Goal: Register for event/course

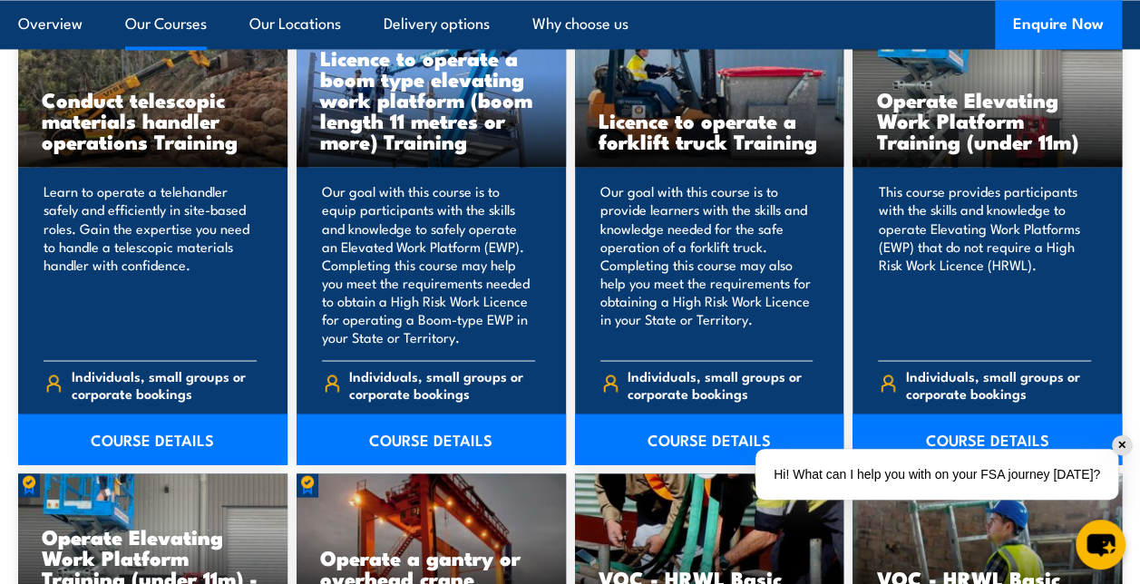
scroll to position [1488, 0]
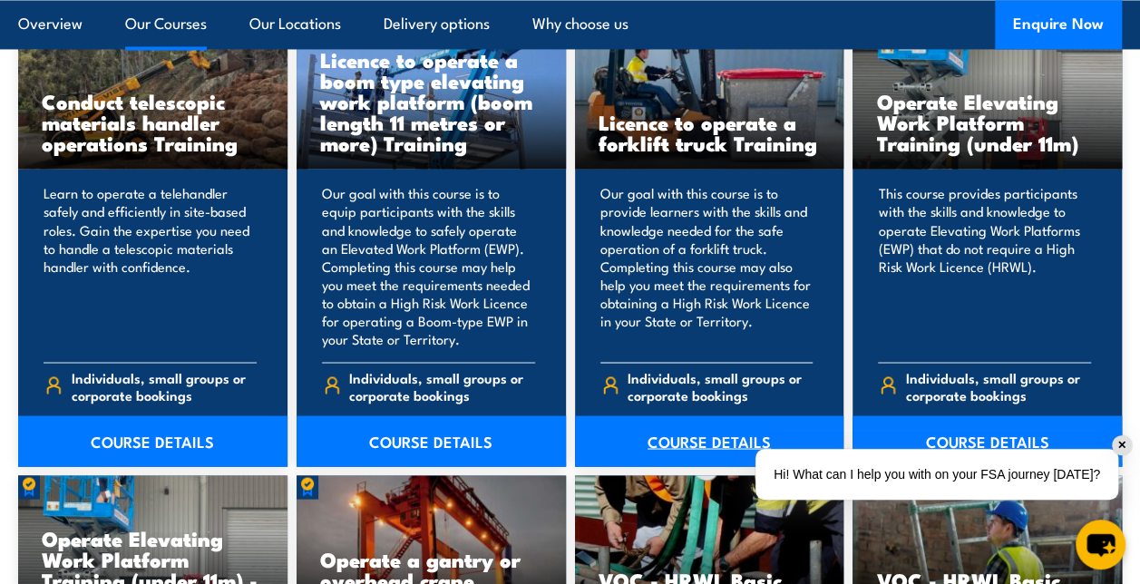
click at [703, 437] on link "COURSE DETAILS" at bounding box center [709, 440] width 269 height 51
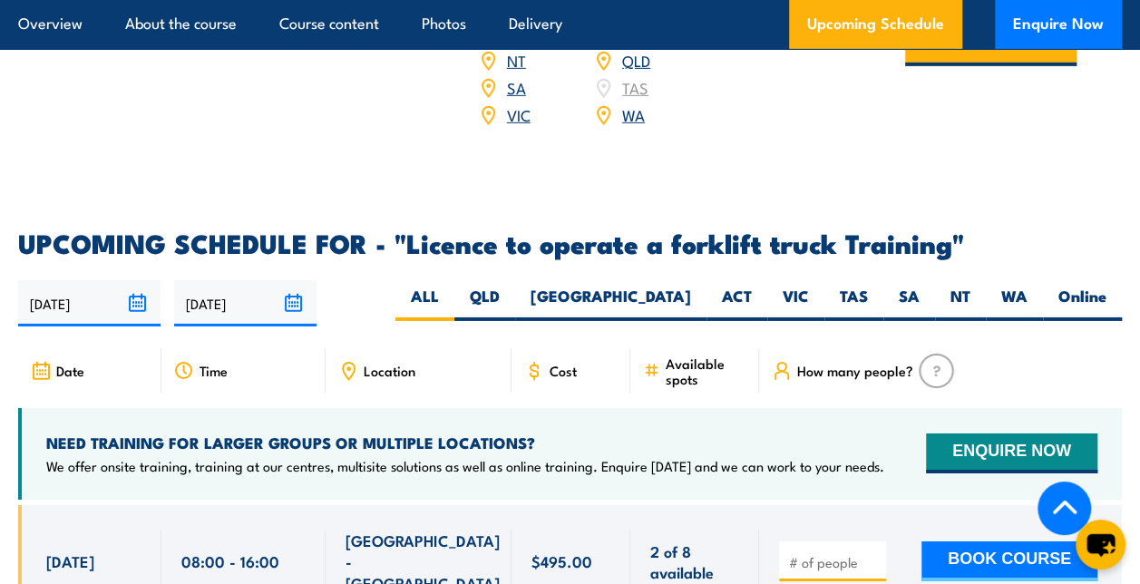
scroll to position [2975, 0]
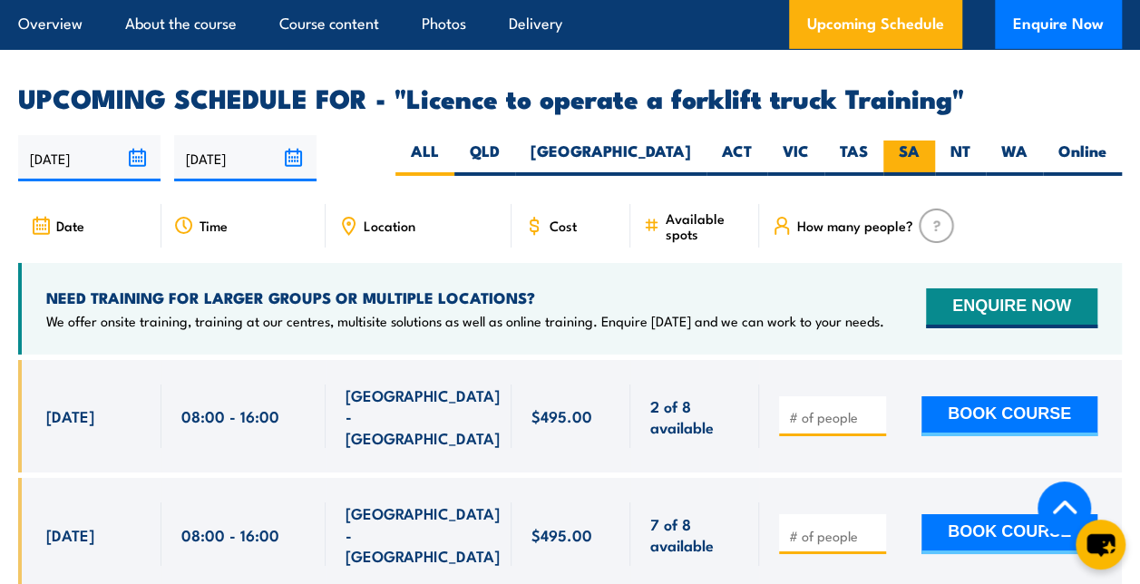
click at [913, 141] on label "SA" at bounding box center [909, 158] width 52 height 35
click at [920, 141] on input "SA" at bounding box center [926, 147] width 12 height 12
radio input "true"
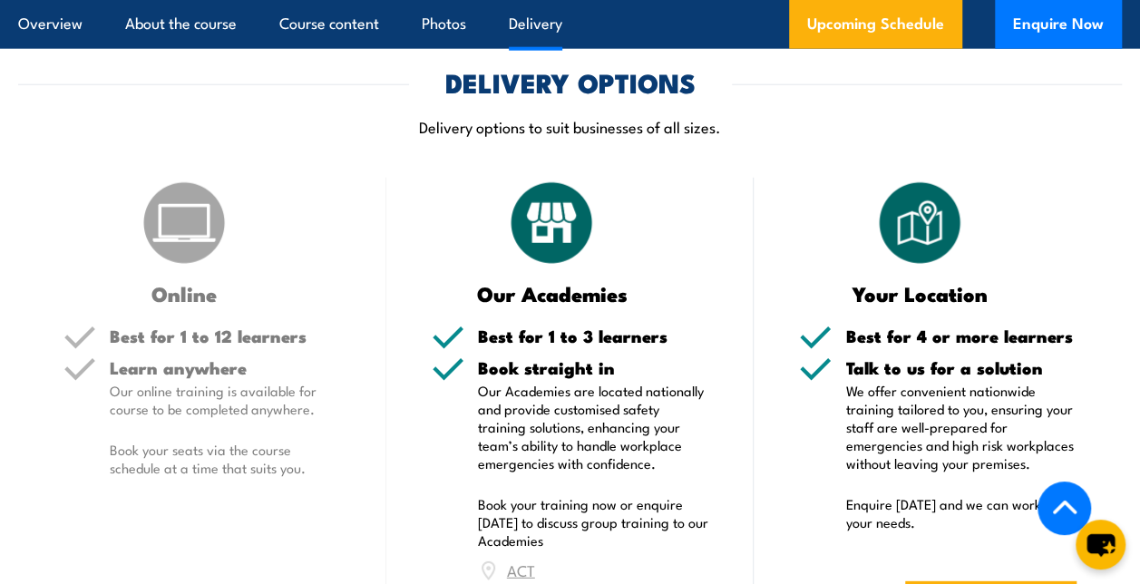
scroll to position [2260, 0]
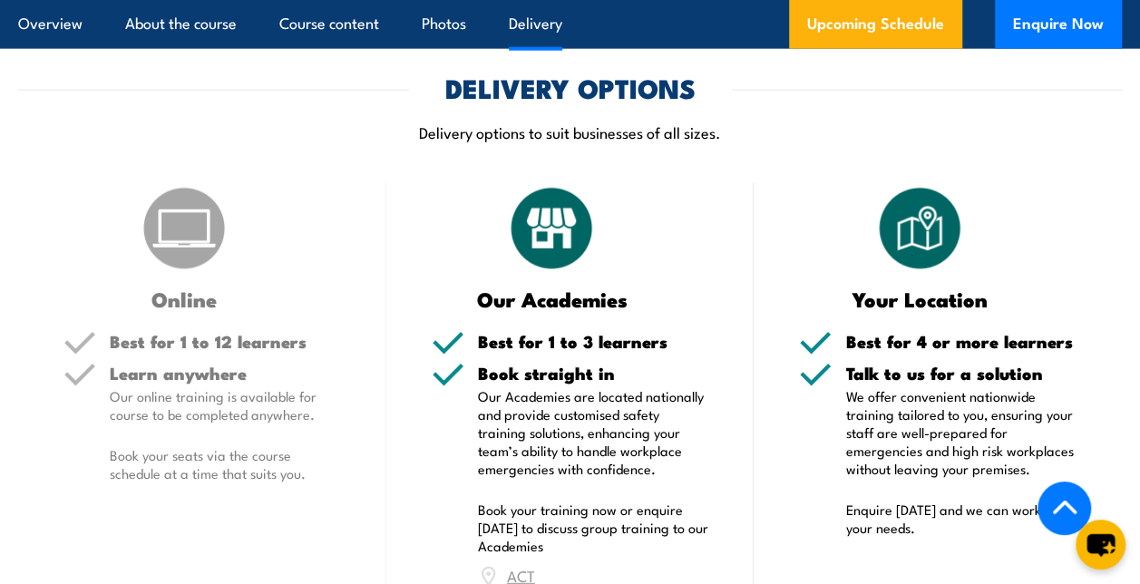
click at [552, 214] on img at bounding box center [551, 228] width 91 height 91
click at [572, 409] on p "Our Academies are located nationally and provide customised safety training sol…" at bounding box center [593, 432] width 231 height 91
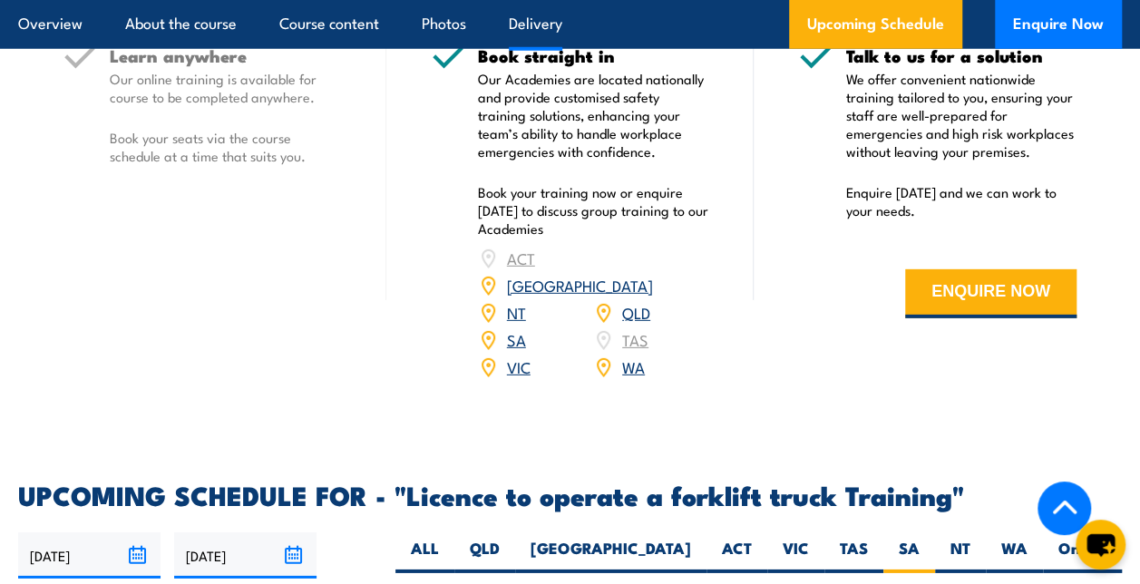
scroll to position [2560, 0]
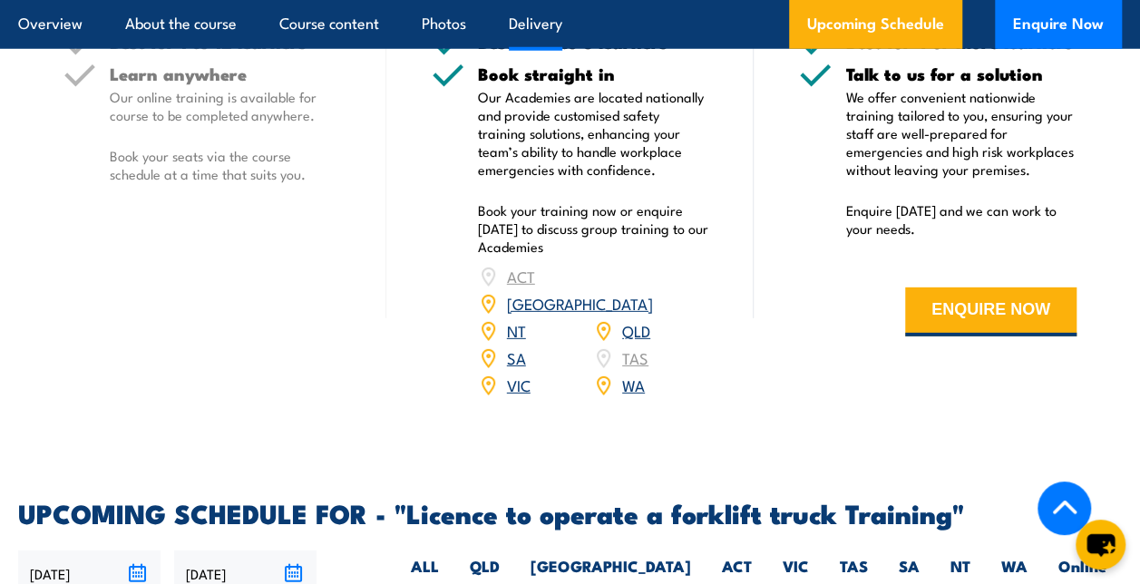
click at [518, 347] on link "SA" at bounding box center [516, 358] width 19 height 22
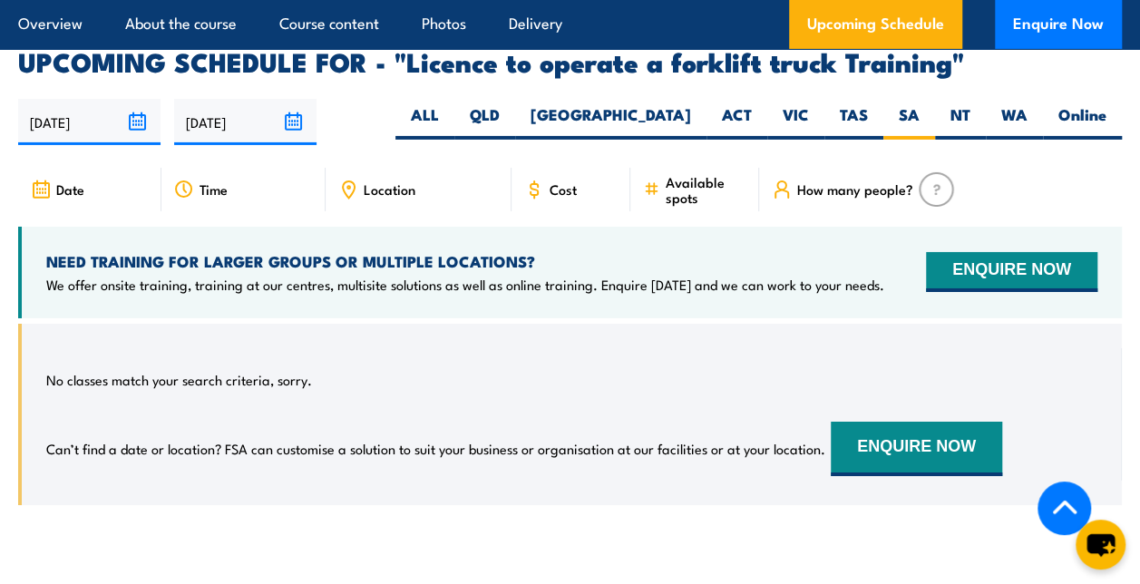
click at [936, 172] on img at bounding box center [936, 189] width 35 height 34
click at [980, 252] on button "ENQUIRE NOW" at bounding box center [1011, 272] width 171 height 40
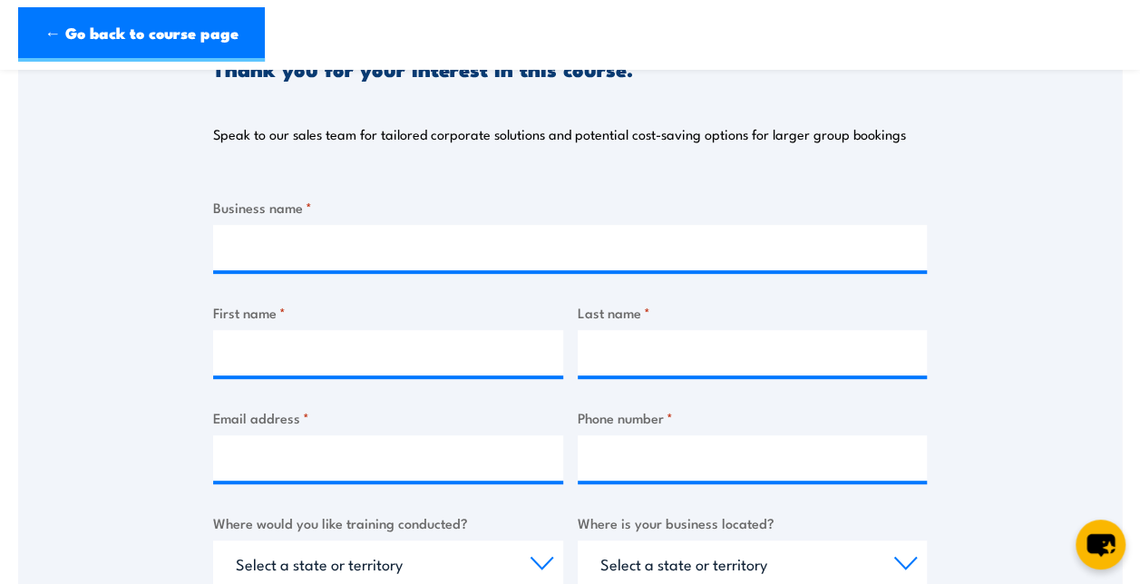
scroll to position [274, 0]
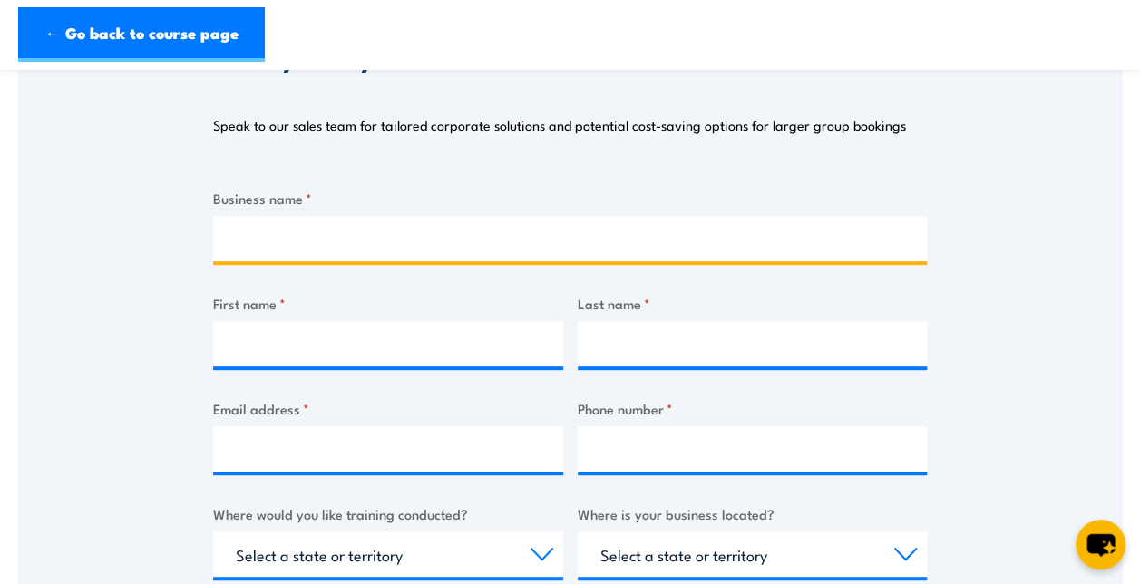
click at [274, 236] on input "Business name *" at bounding box center [570, 238] width 714 height 45
type input "Owner"
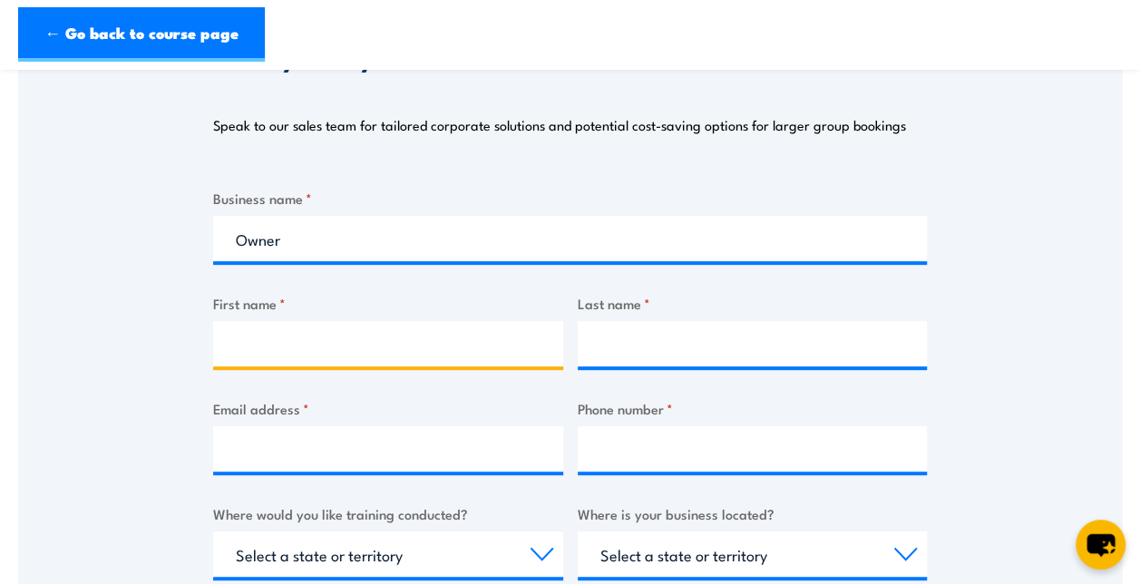
type input "BRIGHTON"
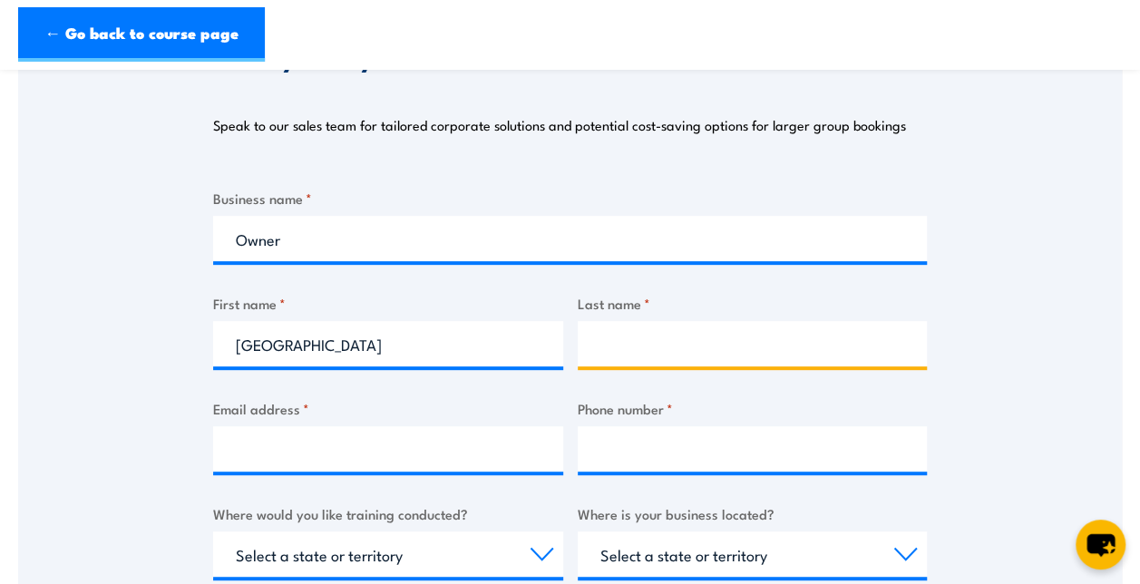
type input "GANDA"
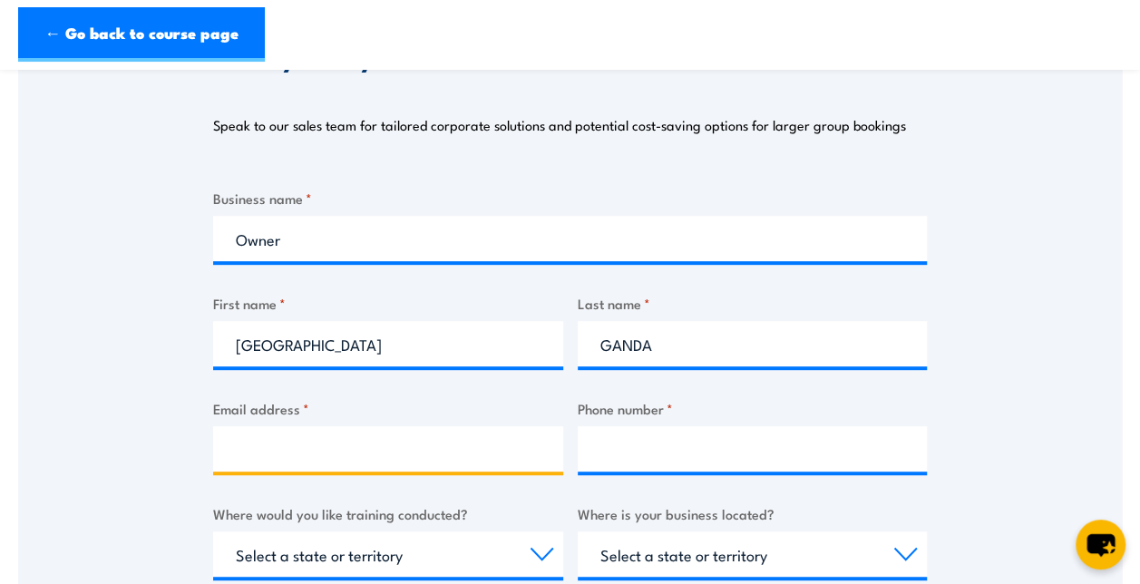
type input "brighton.ganda@gmail.com"
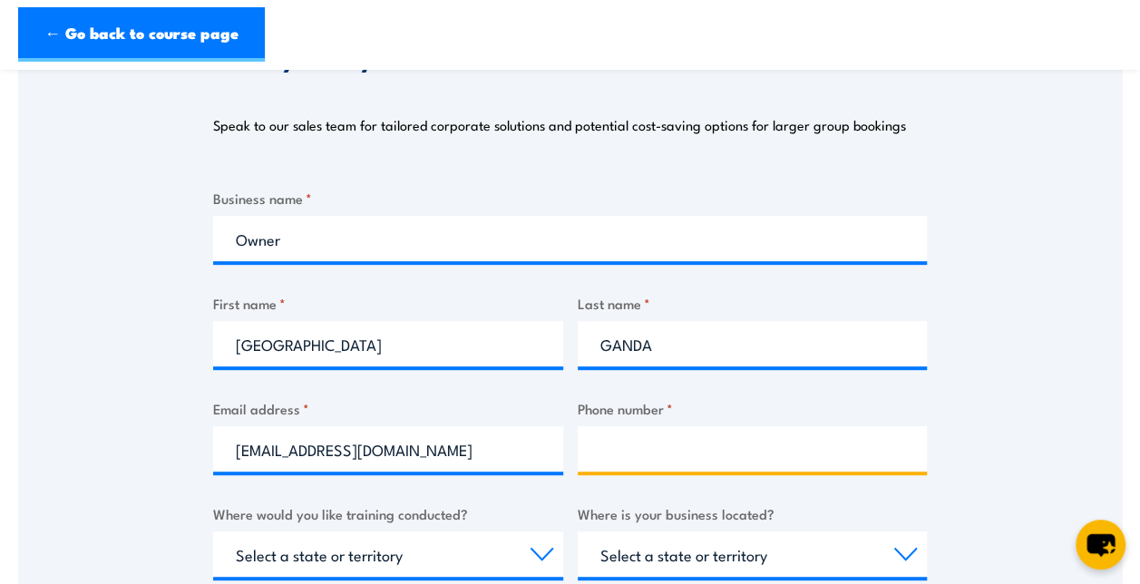
type input "0407978790"
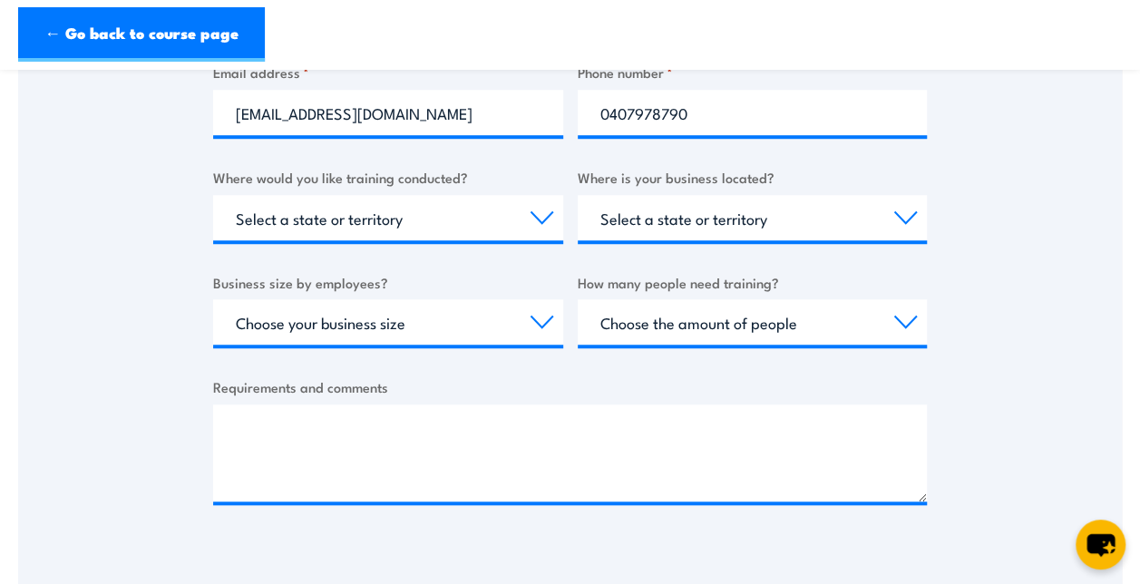
scroll to position [613, 0]
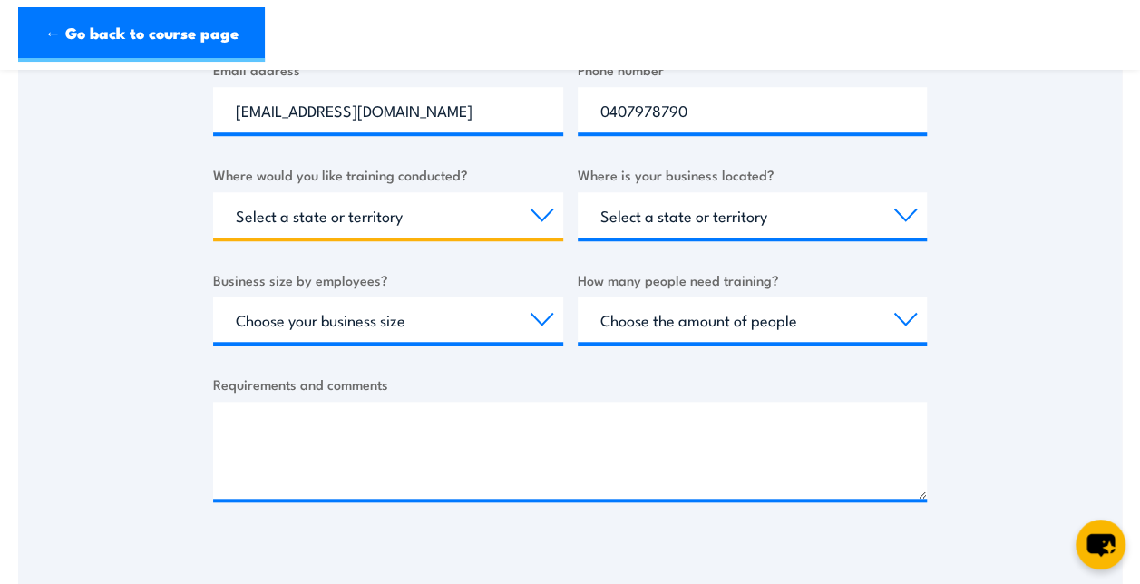
click at [548, 217] on select "Select a state or territory Nationally - multiple locations QLD NSW VIC SA ACT …" at bounding box center [388, 214] width 350 height 45
select select "SA"
click at [213, 192] on select "Select a state or territory Nationally - multiple locations QLD NSW VIC SA ACT …" at bounding box center [388, 214] width 350 height 45
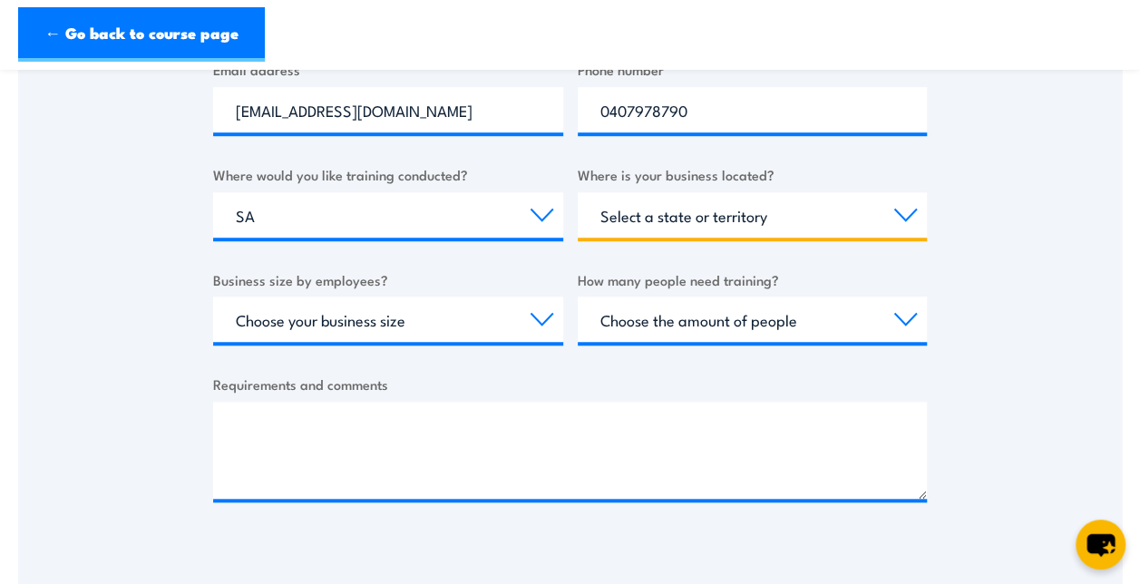
click at [732, 219] on select "Select a state or territory QLD NSW VIC SA ACT WA TAS NT" at bounding box center [753, 214] width 350 height 45
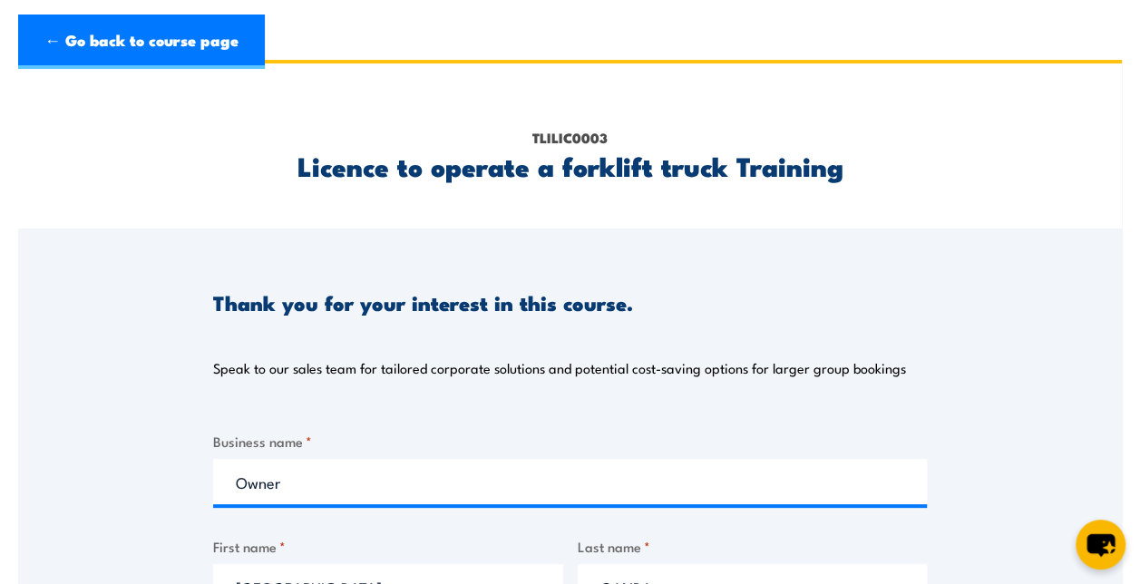
scroll to position [0, 0]
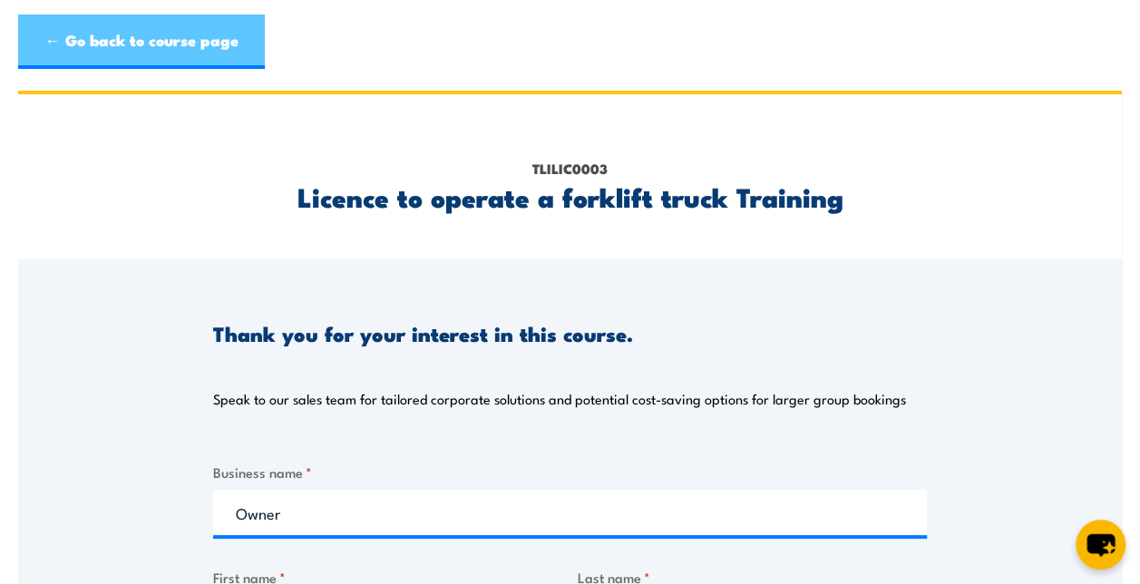
click at [119, 36] on link "← Go back to course page" at bounding box center [141, 42] width 247 height 54
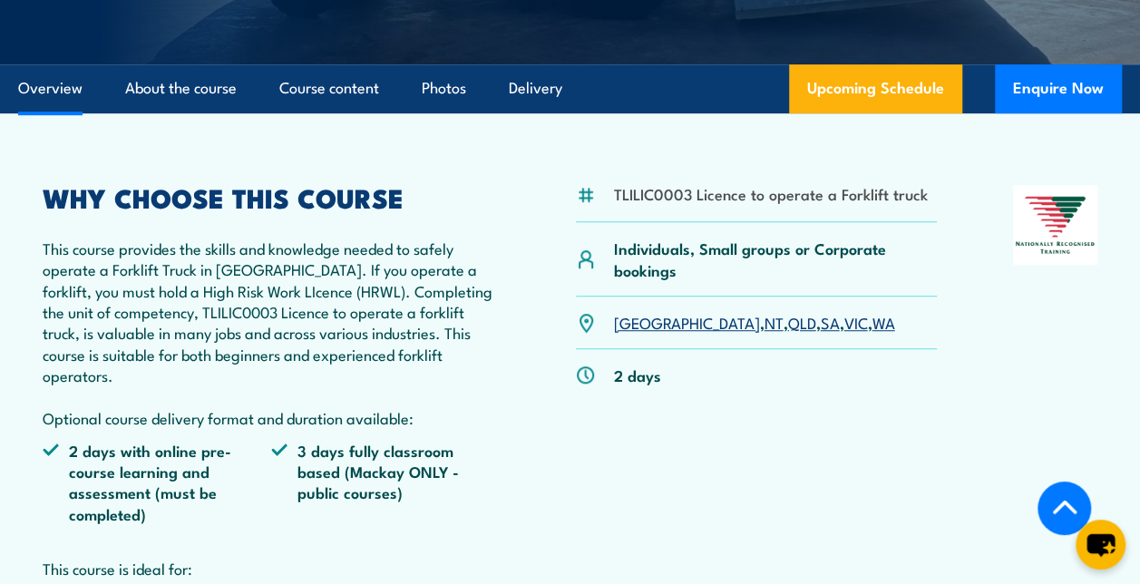
scroll to position [486, 0]
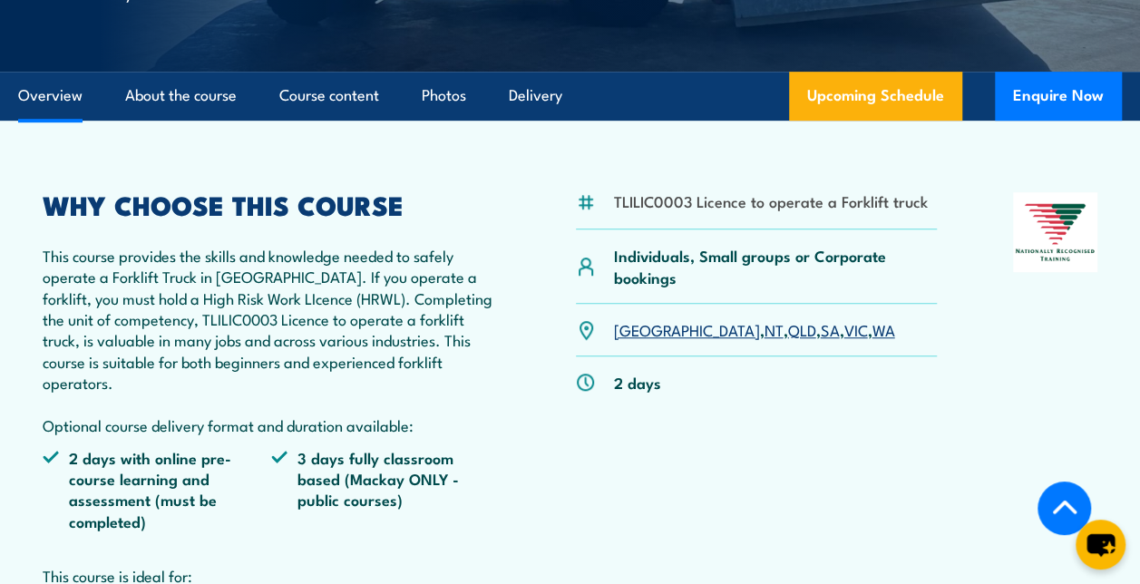
click at [820, 327] on link "SA" at bounding box center [829, 329] width 19 height 22
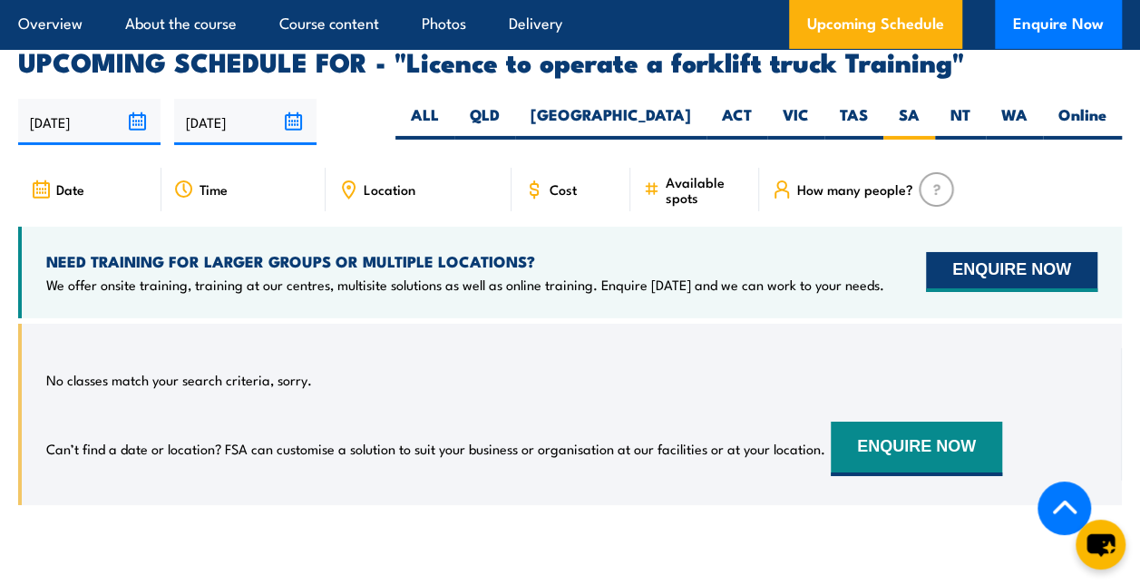
click at [935, 252] on button "ENQUIRE NOW" at bounding box center [1011, 272] width 171 height 40
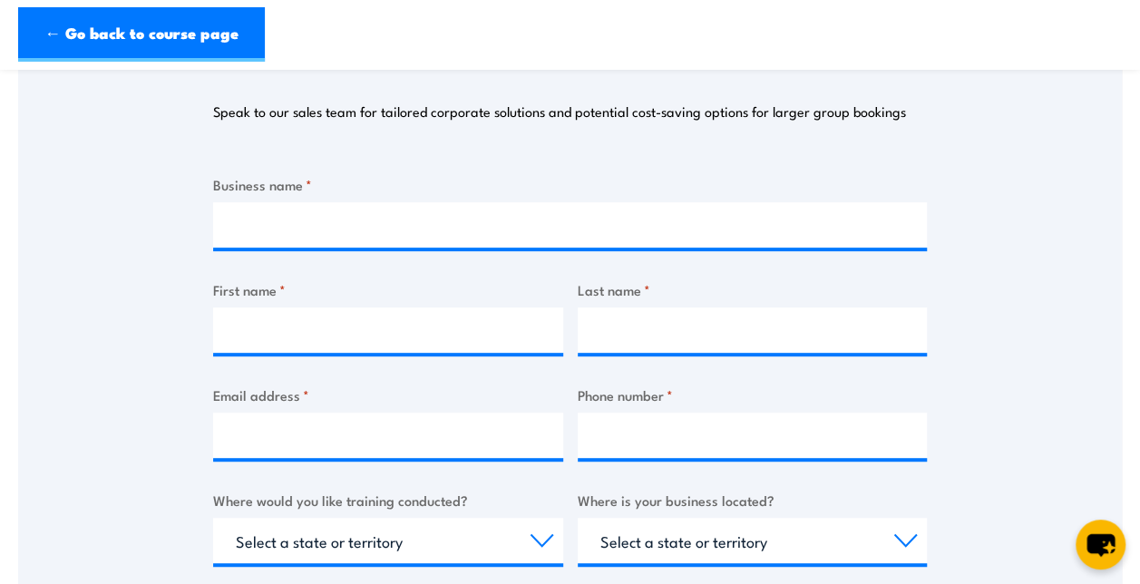
scroll to position [292, 0]
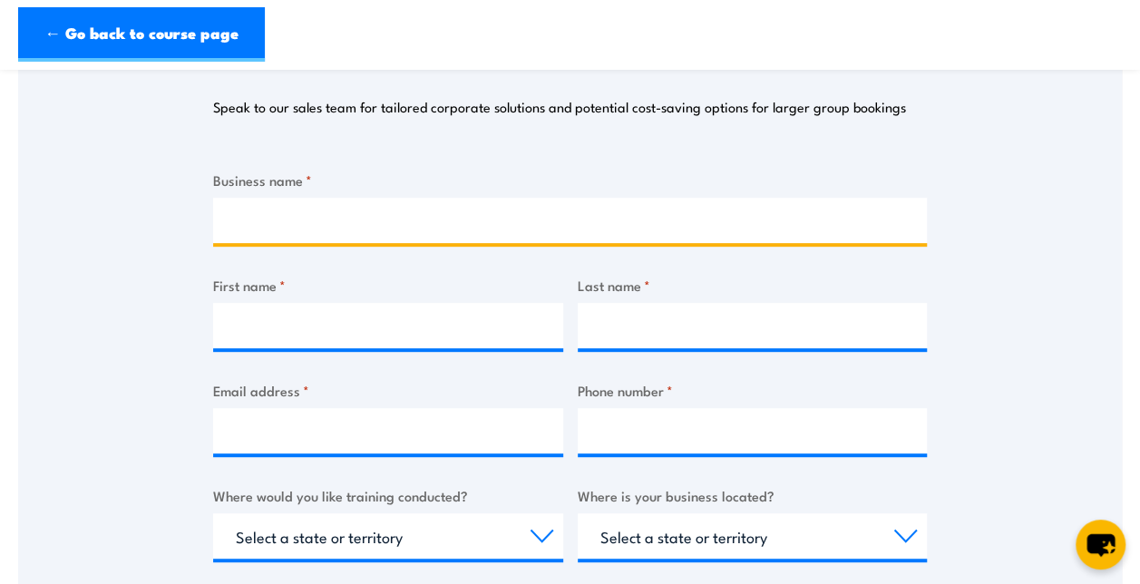
click at [247, 231] on input "Business name *" at bounding box center [570, 220] width 714 height 45
type input "Owner"
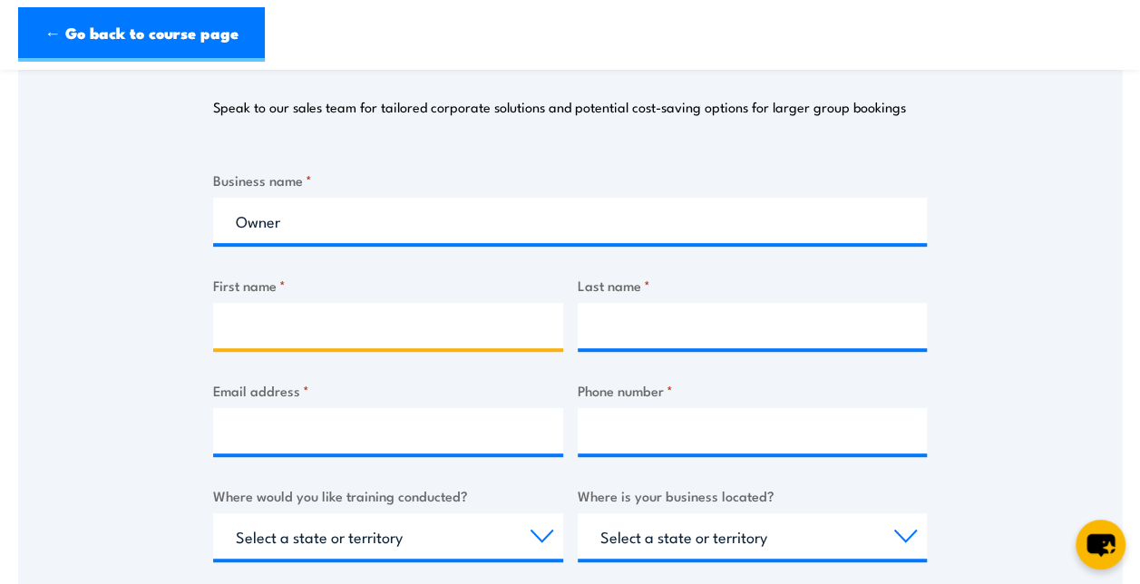
type input "[GEOGRAPHIC_DATA]"
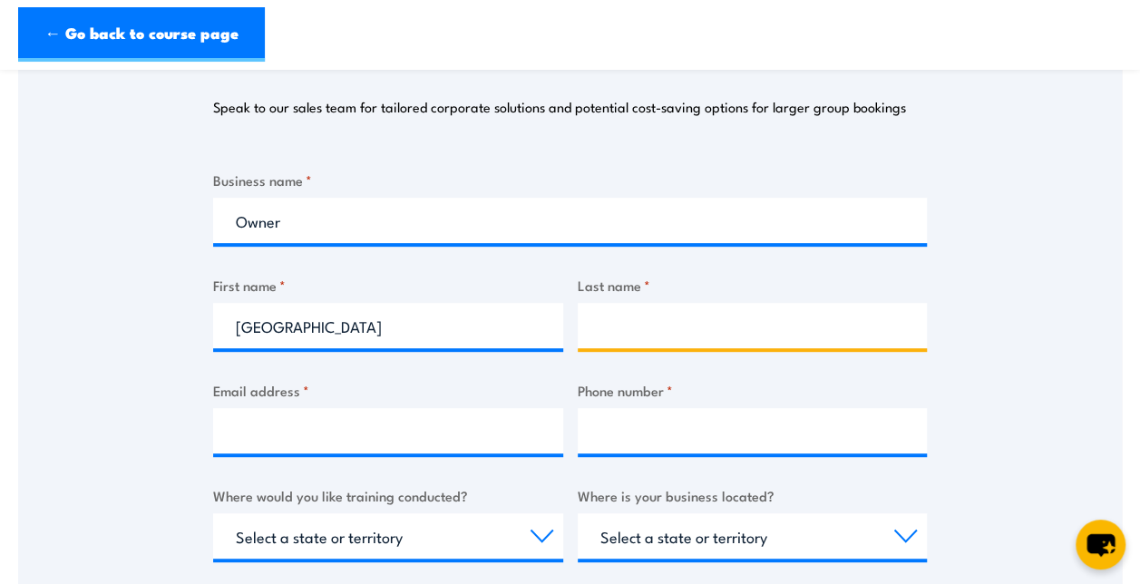
type input "GANDA"
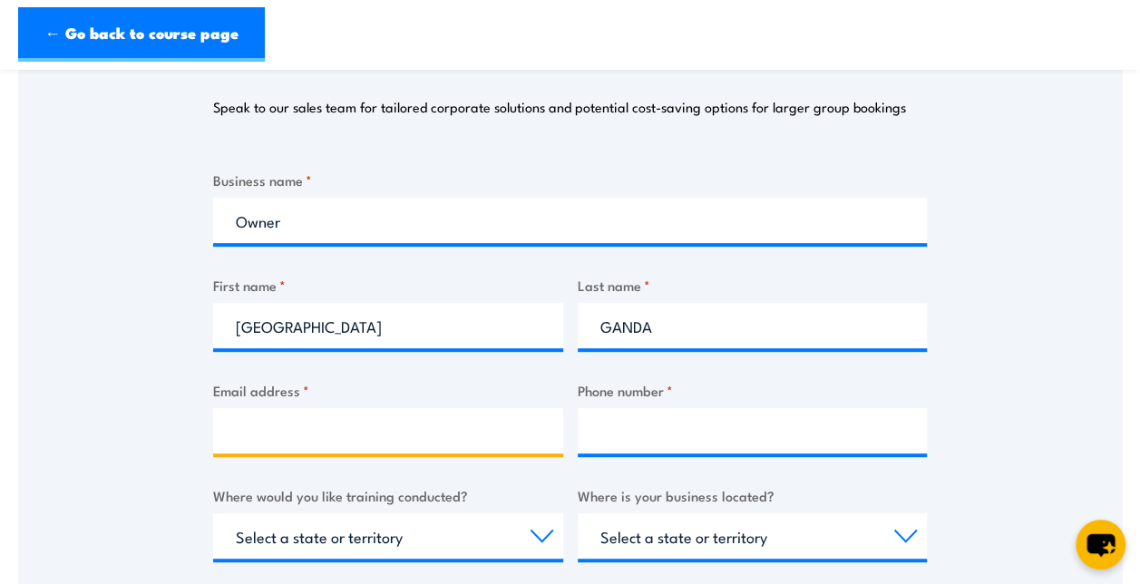
type input "[EMAIL_ADDRESS][DOMAIN_NAME]"
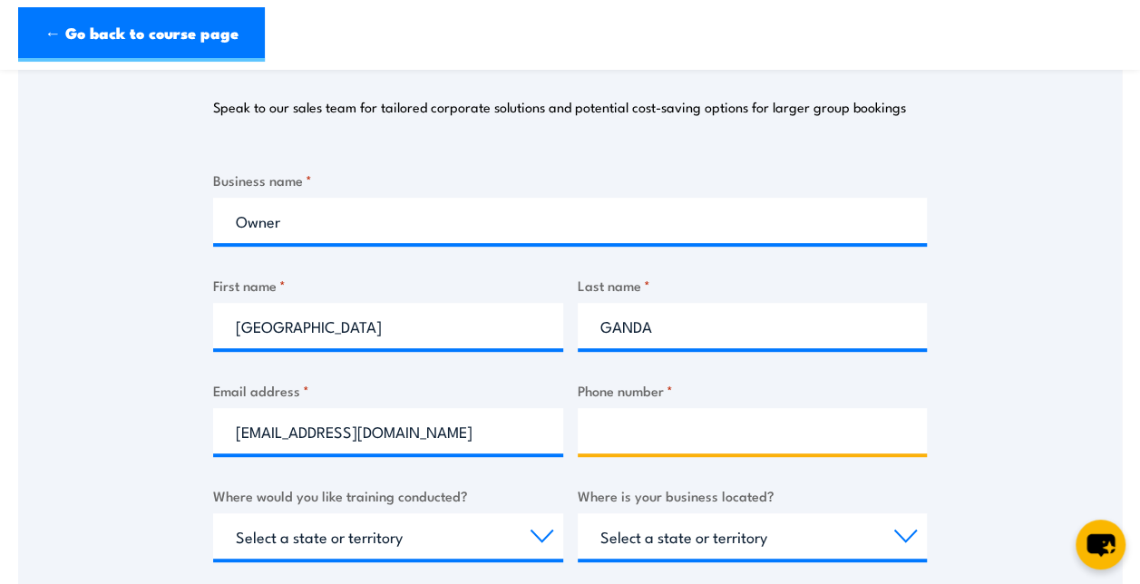
type input "0407978790"
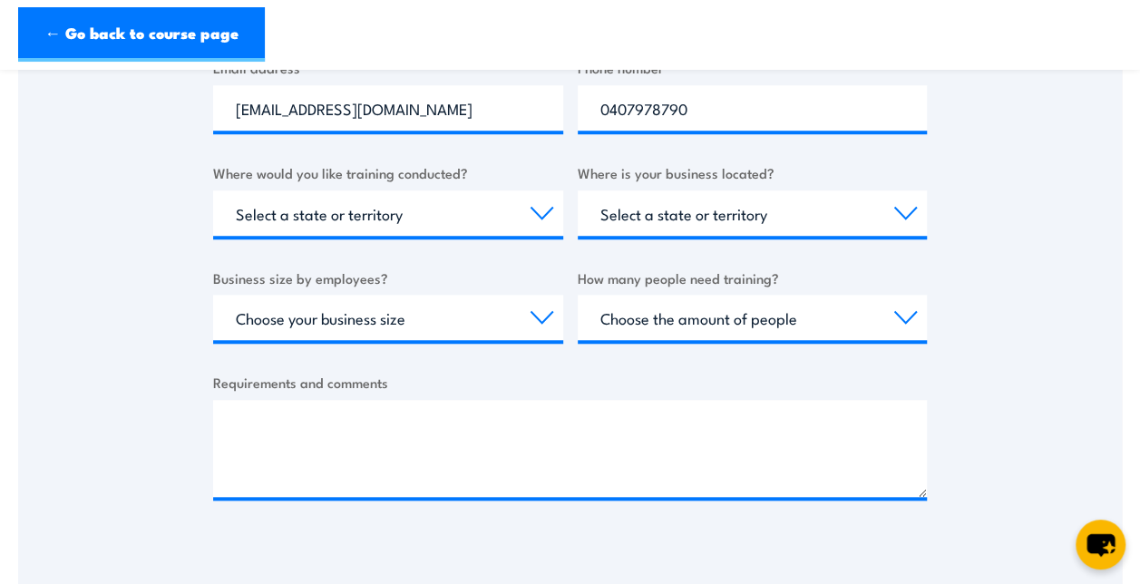
scroll to position [626, 0]
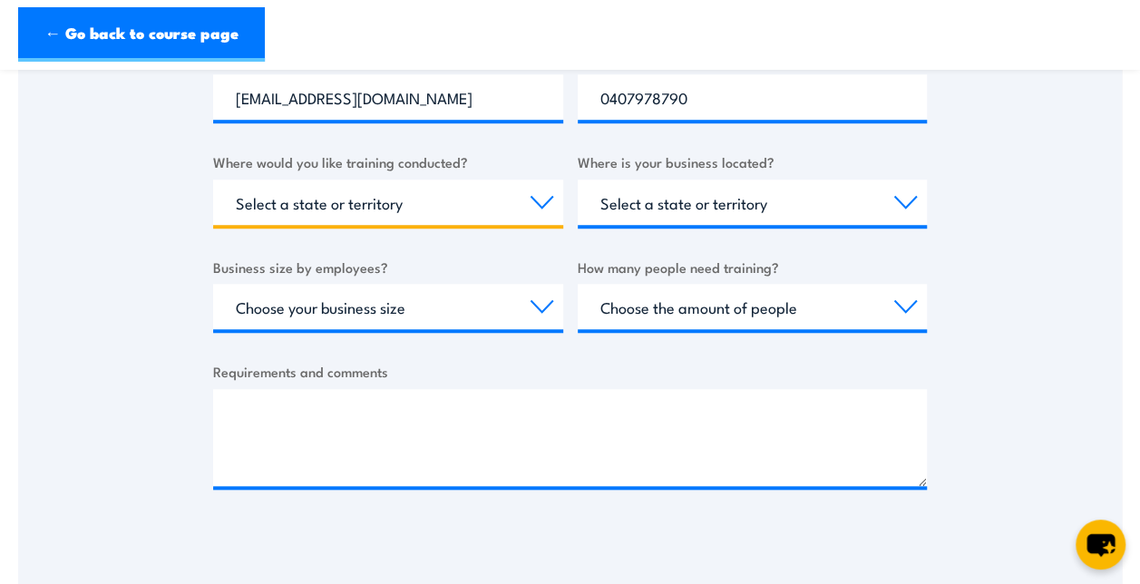
click at [552, 199] on select "Select a state or territory Nationally - multiple locations QLD NSW VIC SA ACT …" at bounding box center [388, 202] width 350 height 45
select select "SA"
click at [213, 180] on select "Select a state or territory Nationally - multiple locations QLD NSW VIC SA ACT …" at bounding box center [388, 202] width 350 height 45
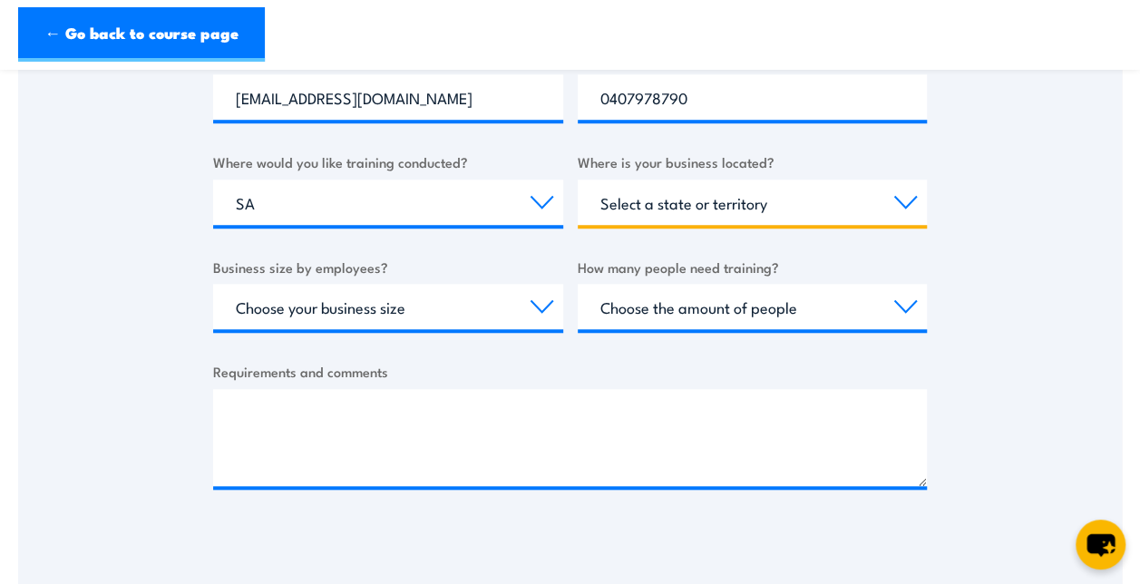
click at [697, 206] on select "Select a state or territory QLD NSW VIC SA ACT WA TAS NT" at bounding box center [753, 202] width 350 height 45
select select "SA"
click at [578, 180] on select "Select a state or territory QLD NSW VIC SA ACT WA TAS NT" at bounding box center [753, 202] width 350 height 45
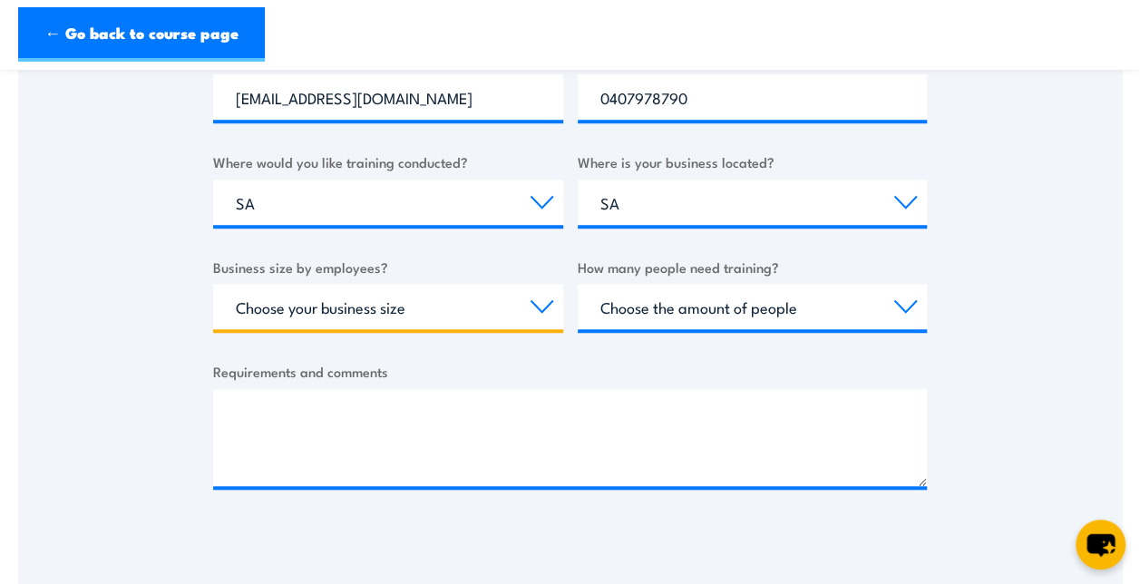
click at [535, 307] on select "Choose your business size 1 to 19 20 to 199 200+" at bounding box center [388, 306] width 350 height 45
select select "1 to 19"
click at [213, 284] on select "Choose your business size 1 to 19 20 to 199 200+" at bounding box center [388, 306] width 350 height 45
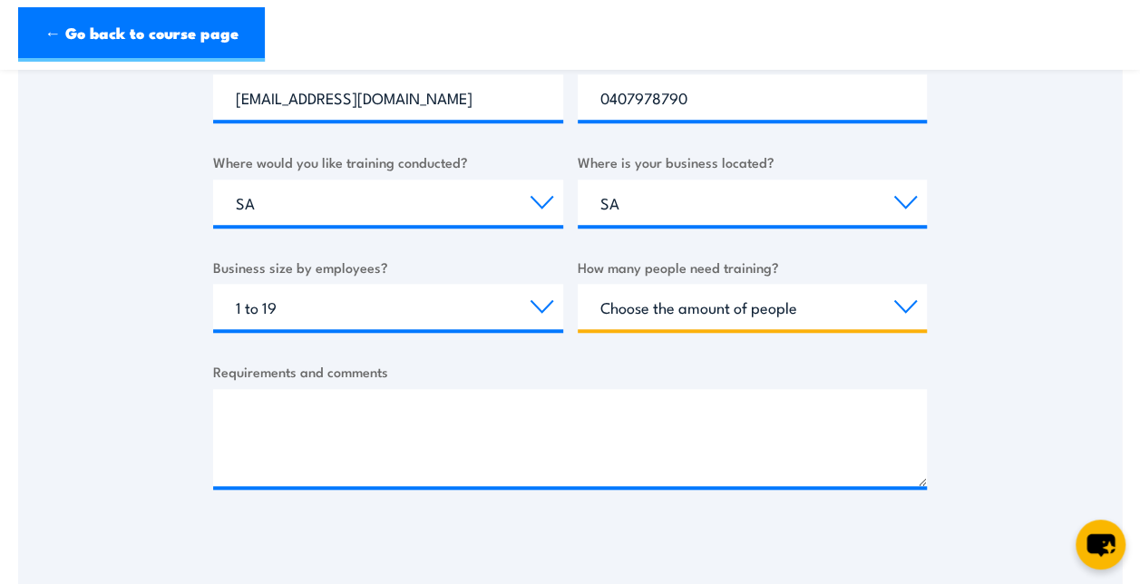
click at [662, 308] on select "Choose the amount of people 1 to 4 5 to 19 20+" at bounding box center [753, 306] width 350 height 45
select select "1 to 4"
click at [578, 284] on select "Choose the amount of people 1 to 4 5 to 19 20+" at bounding box center [753, 306] width 350 height 45
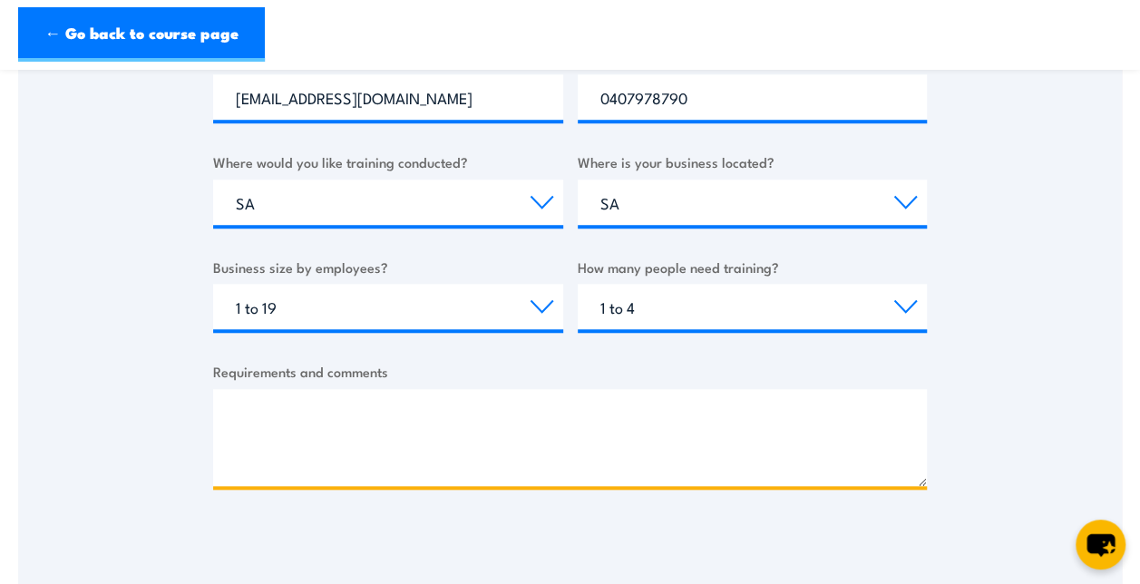
click at [493, 403] on textarea "Requirements and comments" at bounding box center [570, 437] width 714 height 97
type textarea "i"
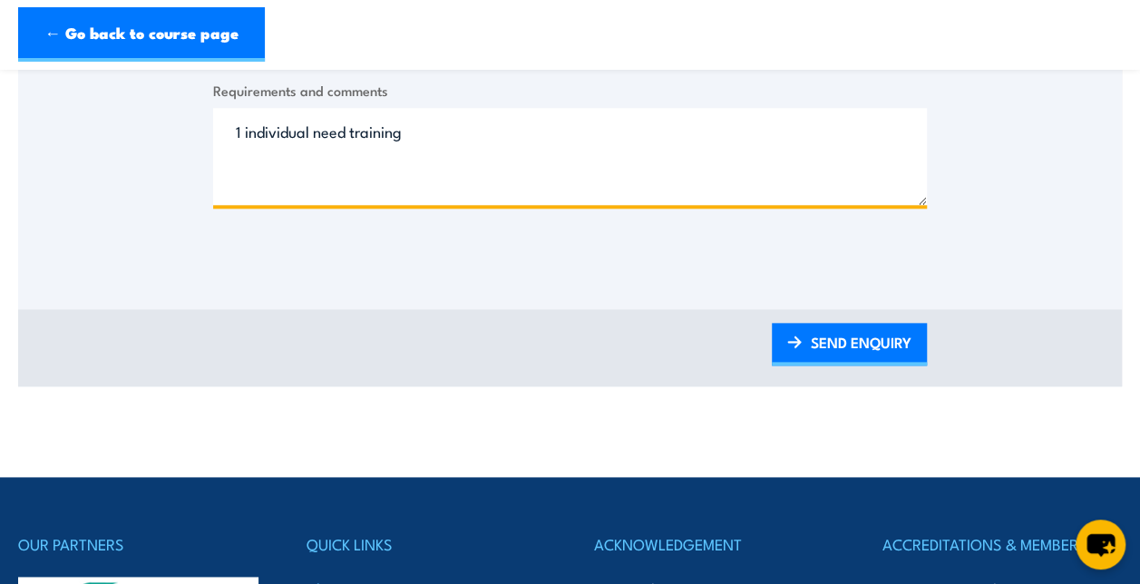
scroll to position [912, 0]
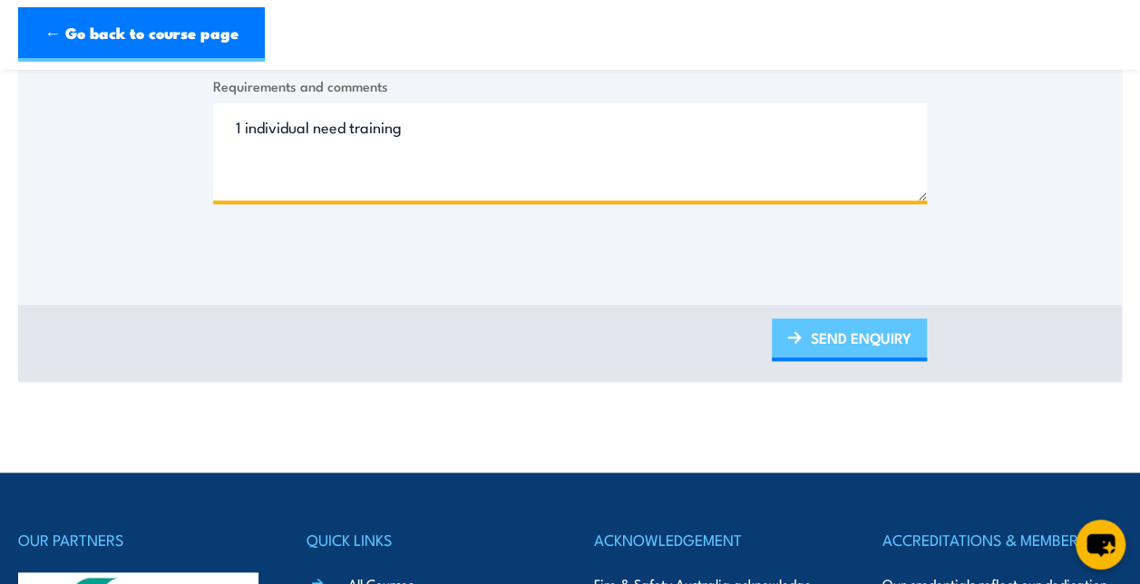
type textarea "1 individual need training"
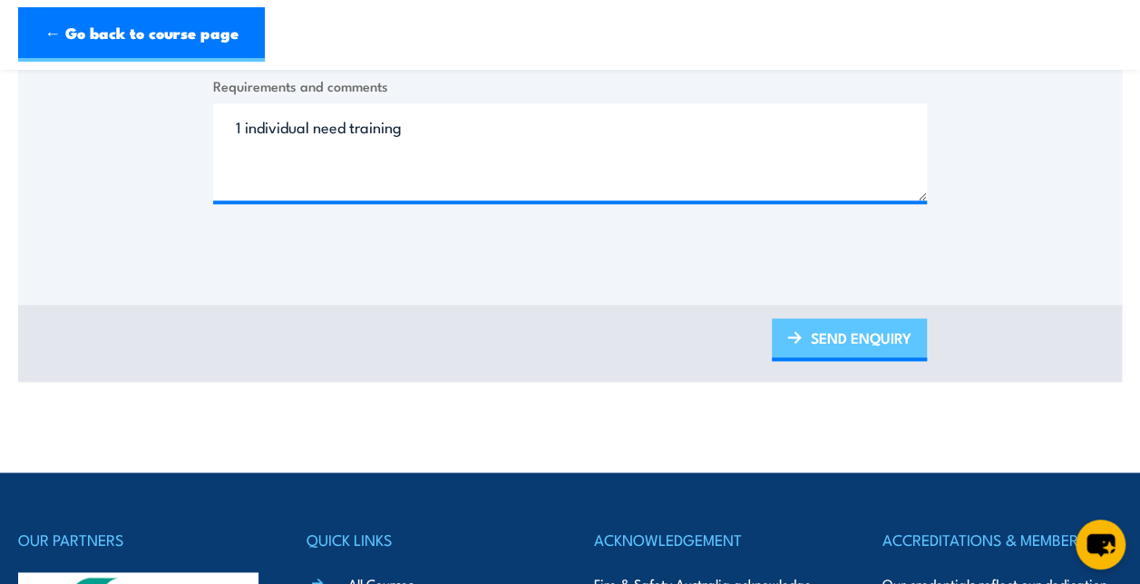
click at [884, 332] on link "SEND ENQUIRY" at bounding box center [849, 339] width 155 height 43
click at [893, 343] on link "SEND ENQUIRY" at bounding box center [849, 339] width 155 height 43
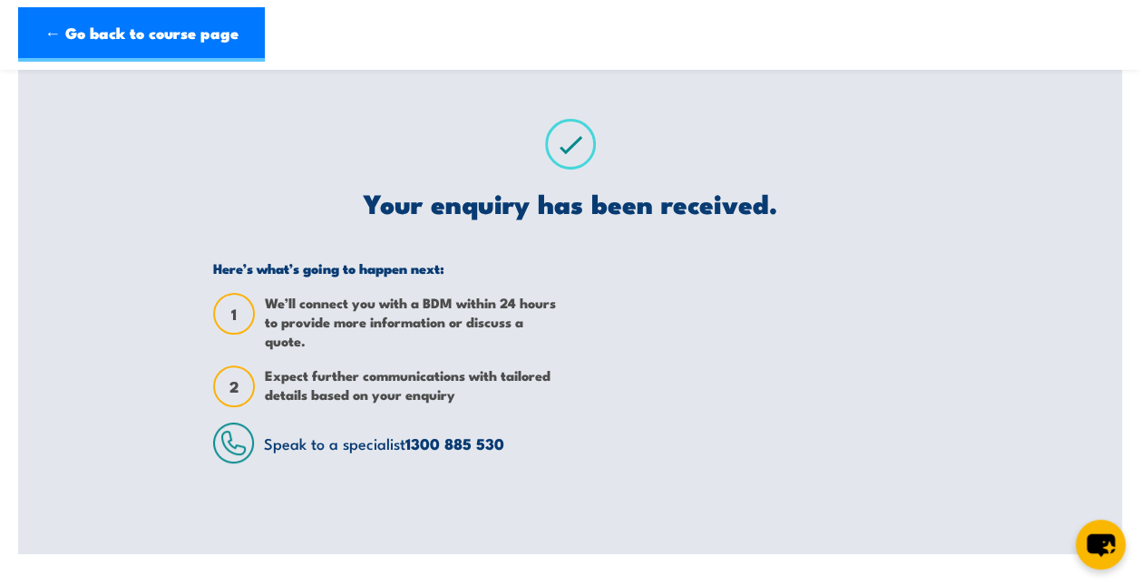
scroll to position [58, 0]
